Goal: Task Accomplishment & Management: Manage account settings

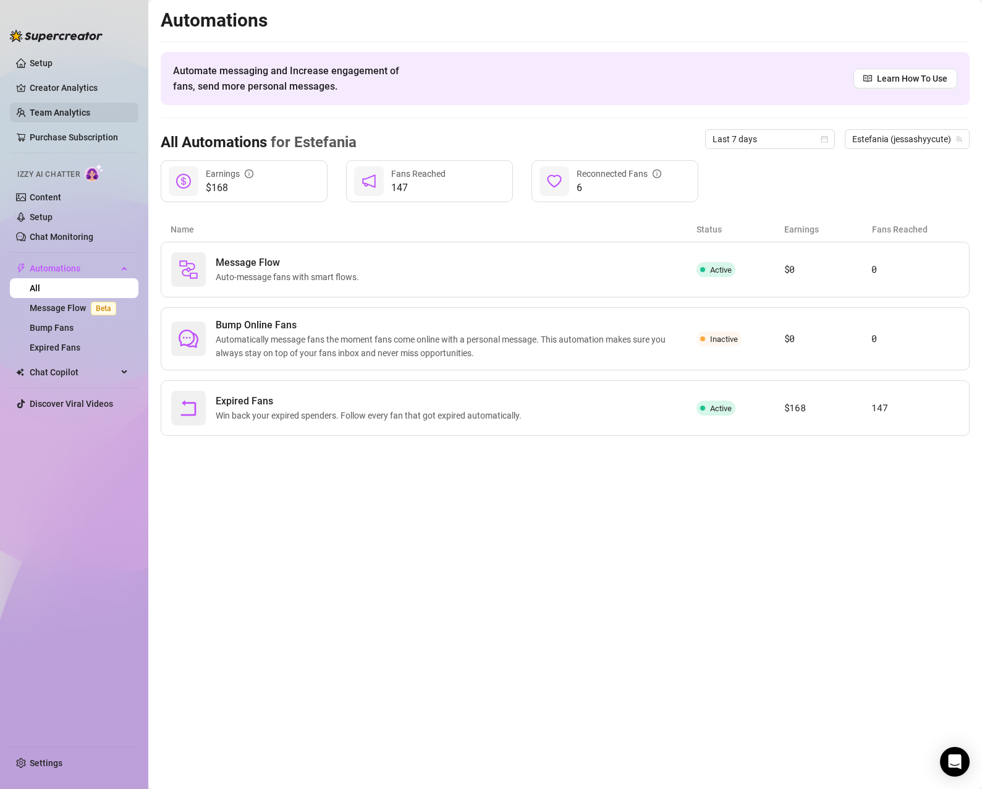
click at [51, 111] on link "Team Analytics" at bounding box center [60, 113] width 61 height 10
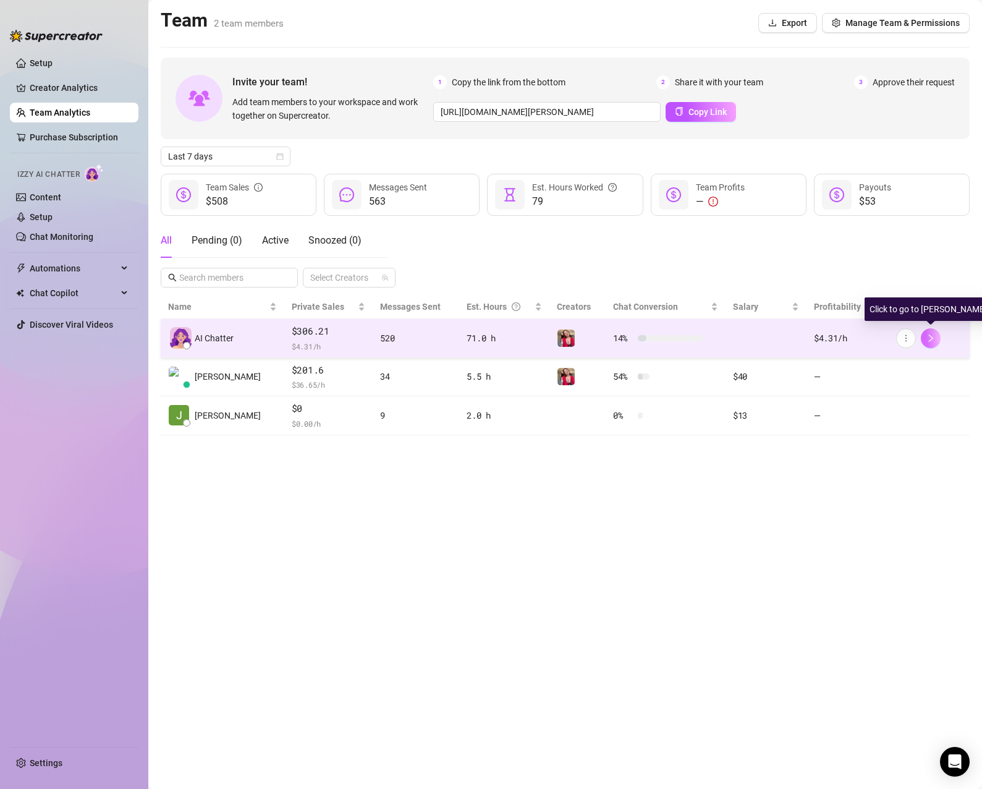
click at [932, 339] on icon "right" at bounding box center [931, 338] width 9 height 9
click at [747, 340] on td at bounding box center [766, 338] width 81 height 39
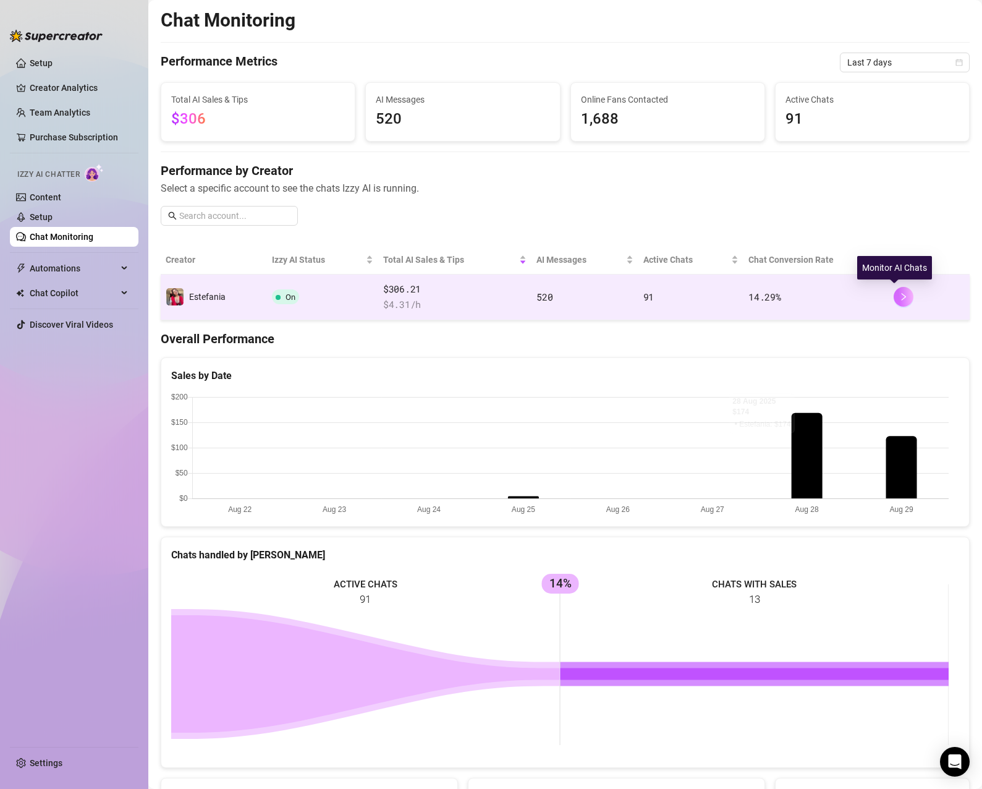
click at [899, 293] on button "button" at bounding box center [904, 297] width 20 height 20
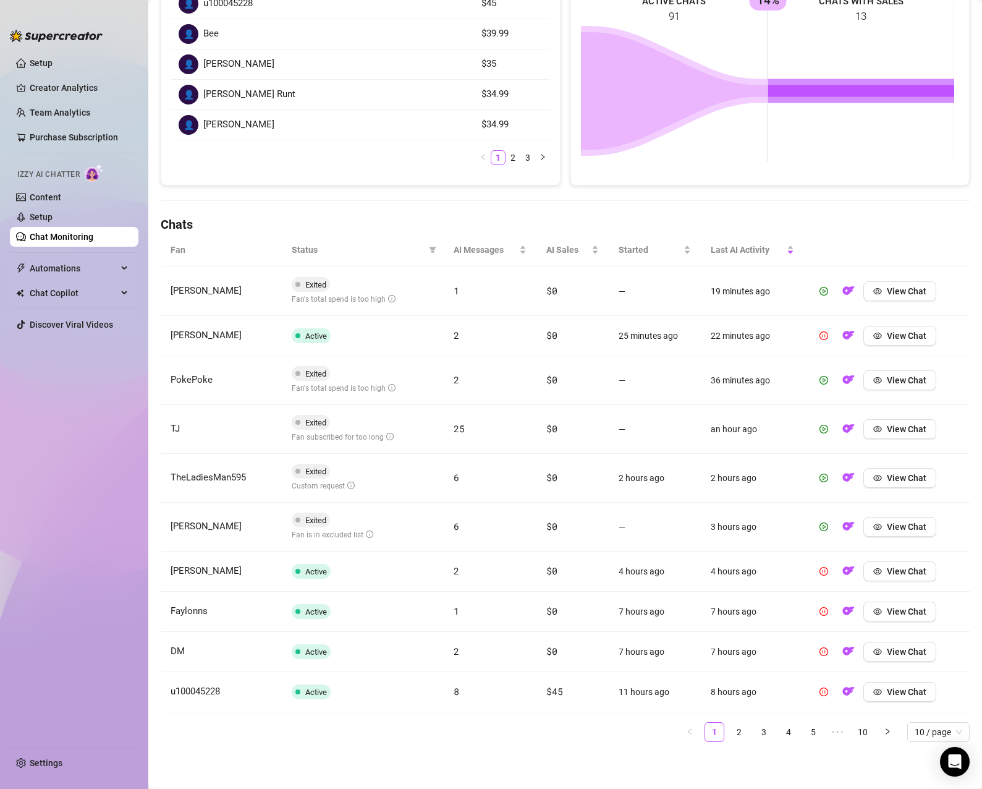
scroll to position [104, 0]
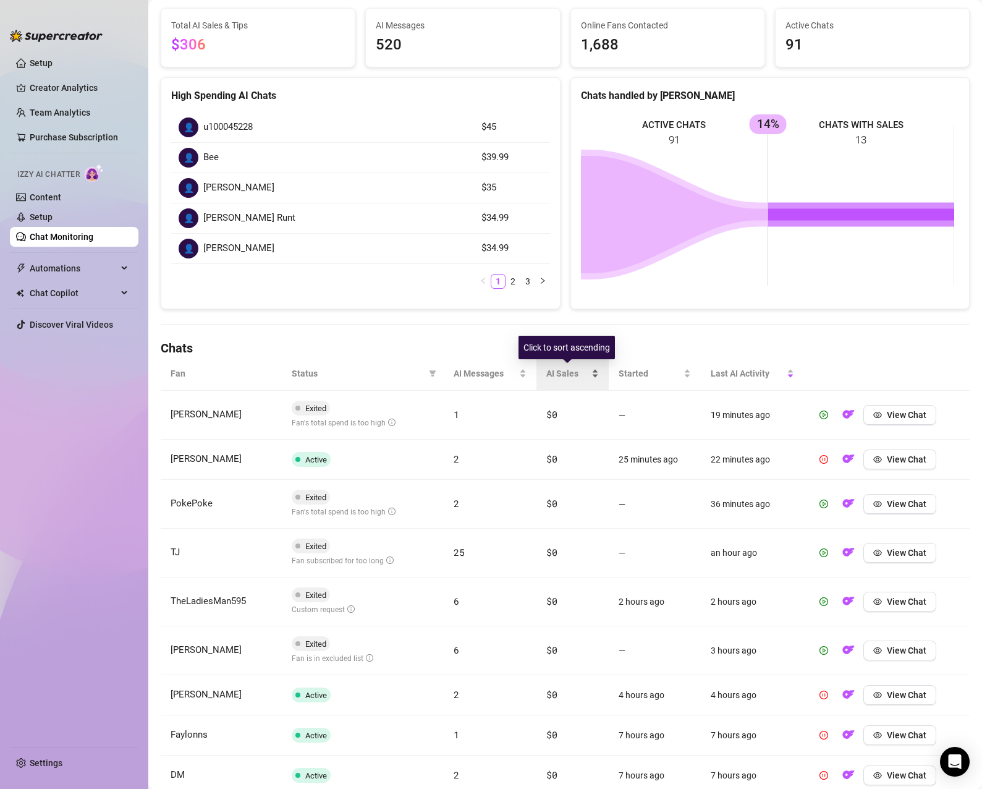
click at [561, 371] on span "AI Sales" at bounding box center [567, 374] width 43 height 14
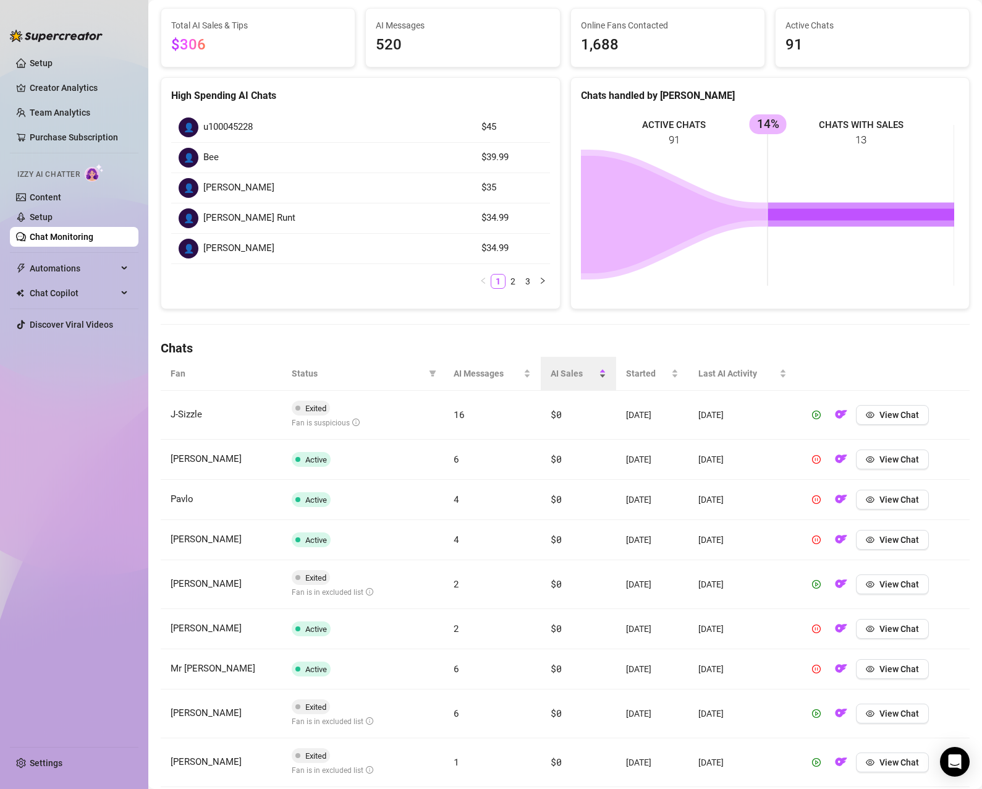
click at [565, 378] on span "AI Sales" at bounding box center [574, 374] width 46 height 14
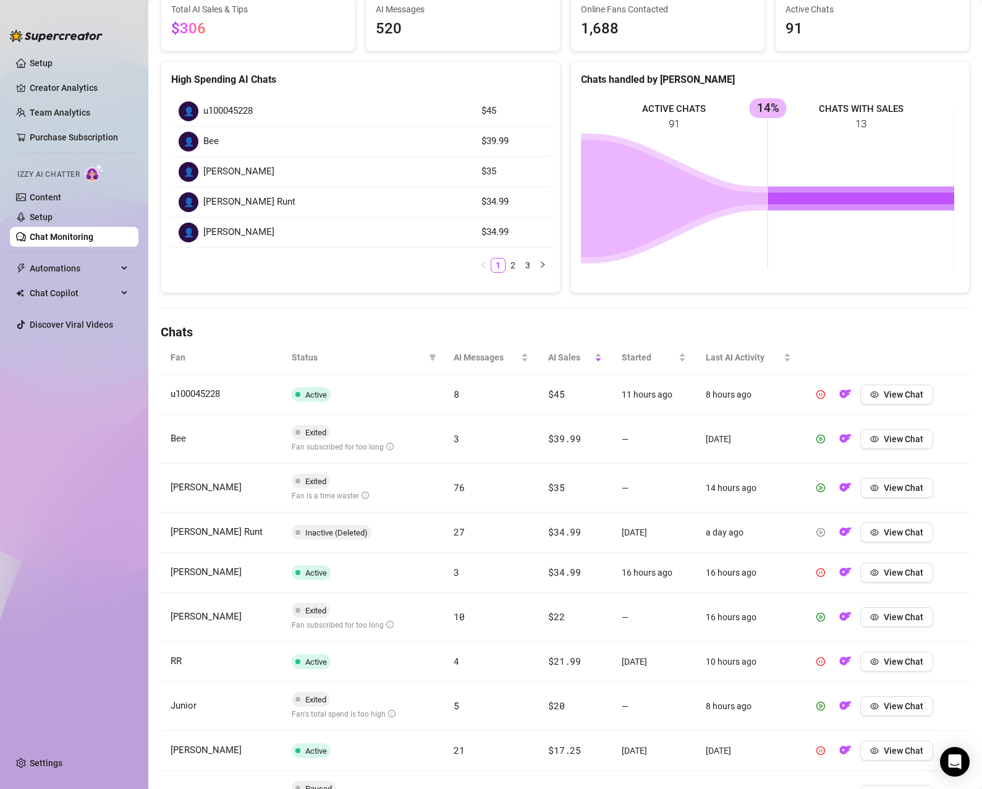
scroll to position [0, 0]
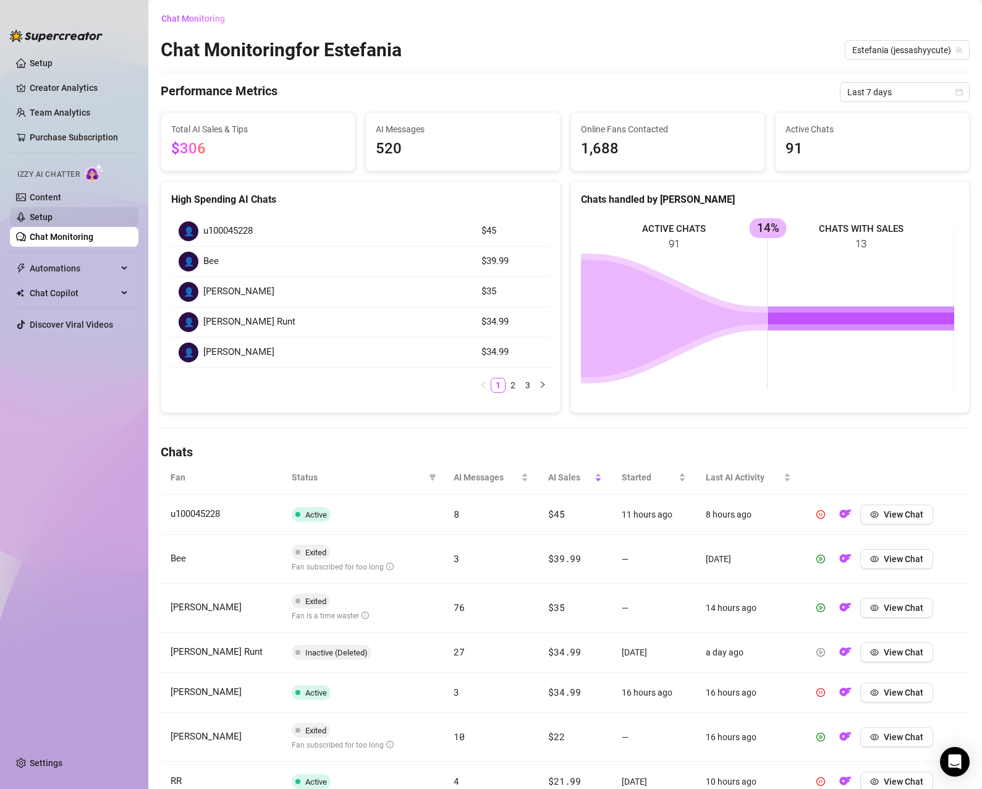
click at [53, 219] on link "Setup" at bounding box center [41, 217] width 23 height 10
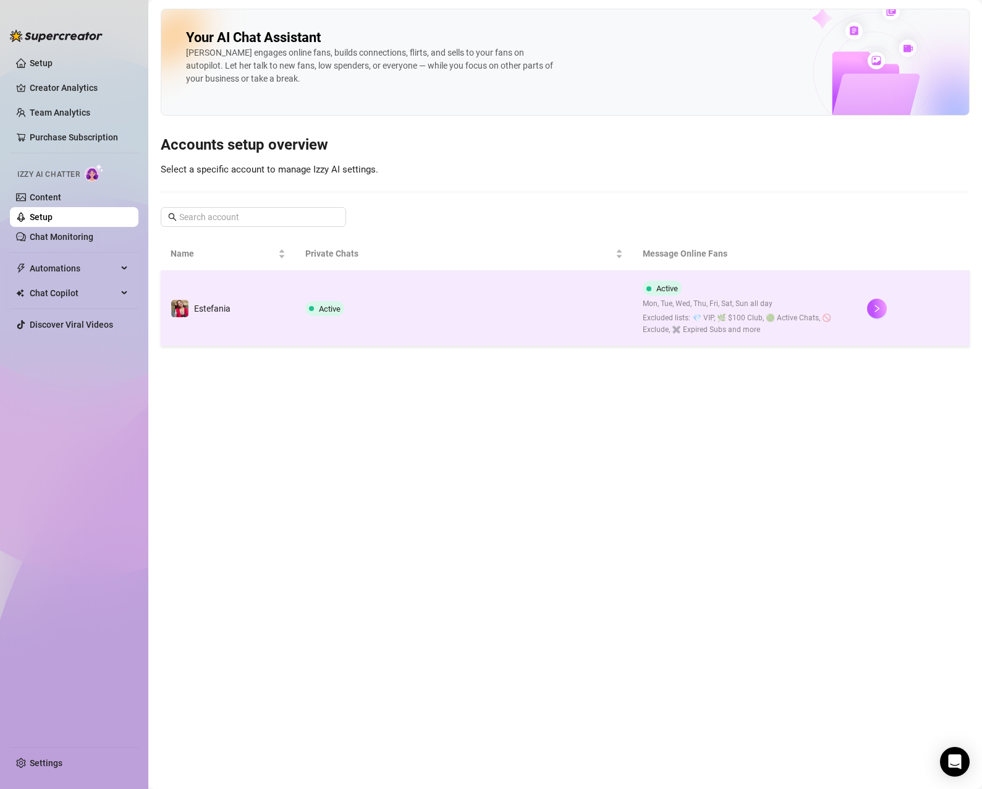
click at [379, 302] on td "Active" at bounding box center [463, 308] width 337 height 75
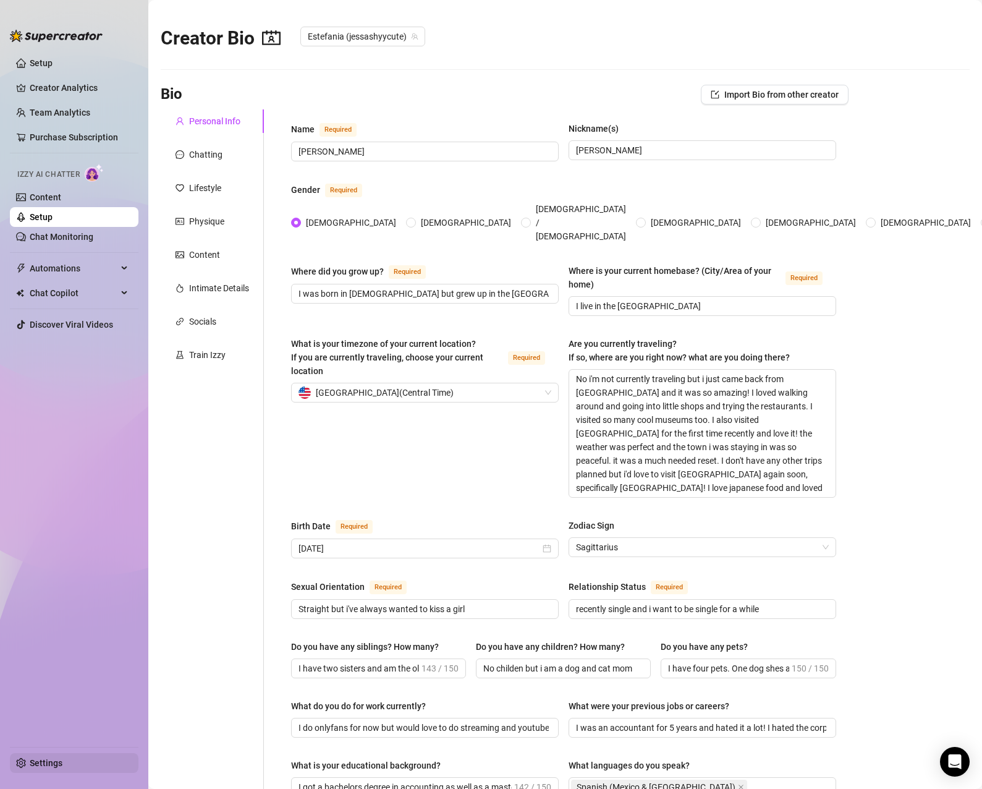
click at [51, 766] on link "Settings" at bounding box center [46, 763] width 33 height 10
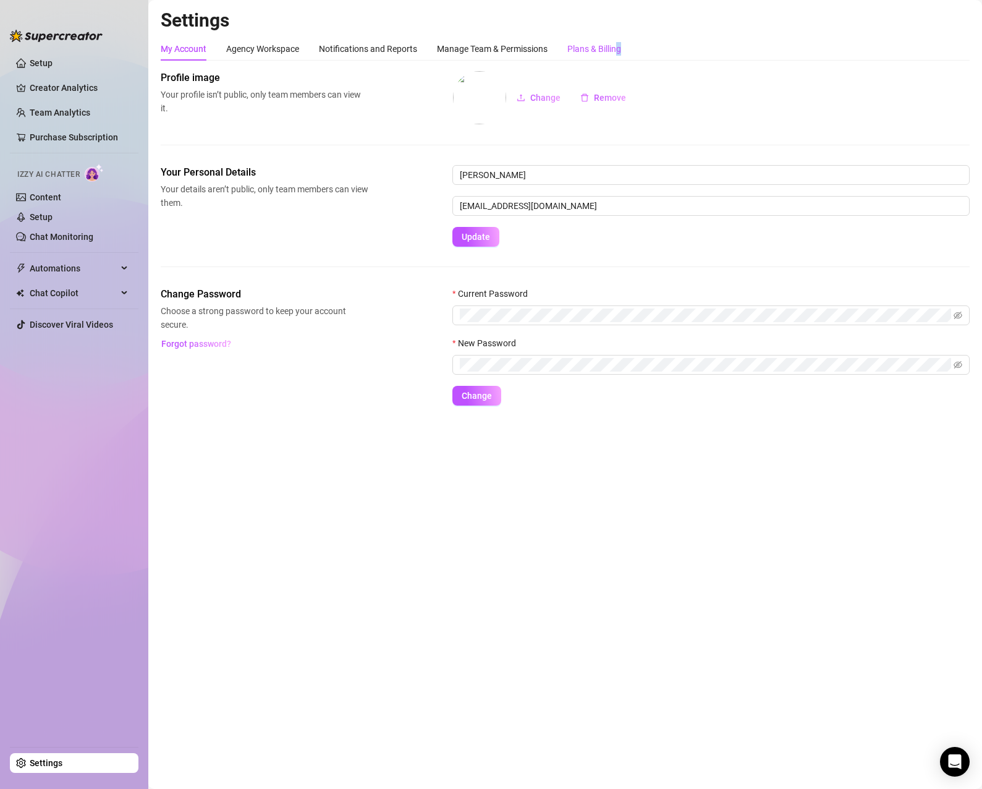
click at [621, 43] on div "Plans & Billing" at bounding box center [594, 49] width 54 height 14
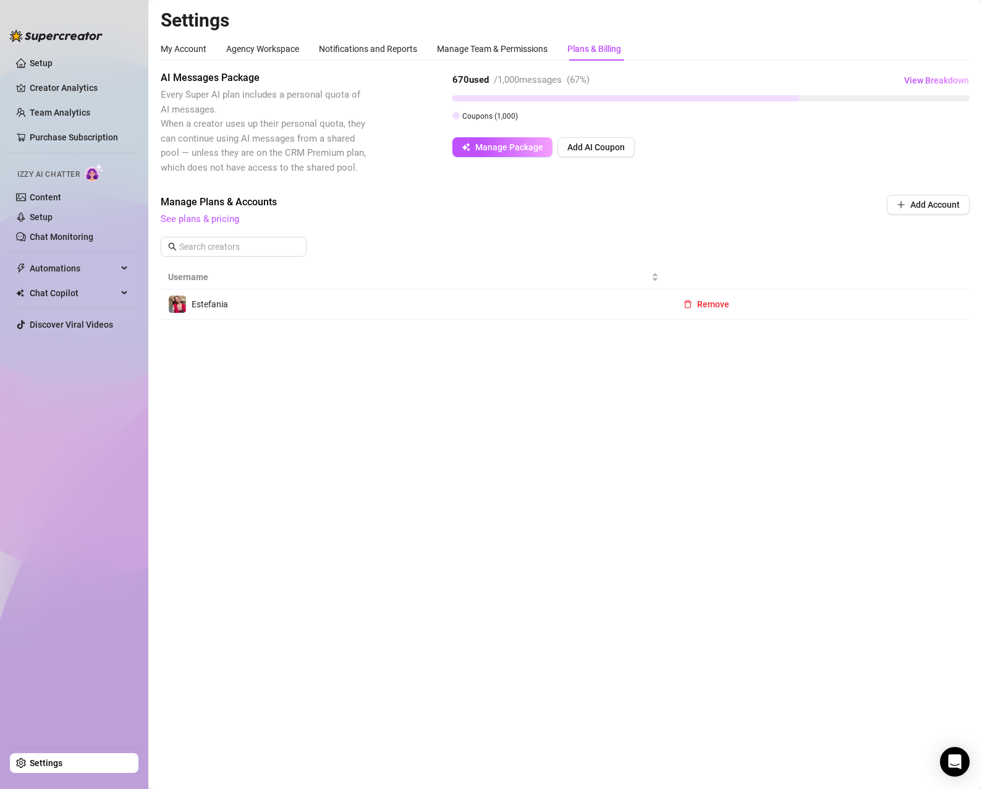
click at [588, 419] on main "Settings My Account Agency Workspace Notifications and Reports Manage Team & Pe…" at bounding box center [565, 394] width 834 height 789
click at [924, 82] on span "View Breakdown" at bounding box center [936, 80] width 65 height 10
click at [864, 195] on div "Manage Plans & Accounts See plans & pricing Add Account" at bounding box center [565, 211] width 809 height 32
click at [457, 44] on div "Manage Team & Permissions" at bounding box center [492, 49] width 111 height 14
